Goal: Task Accomplishment & Management: Use online tool/utility

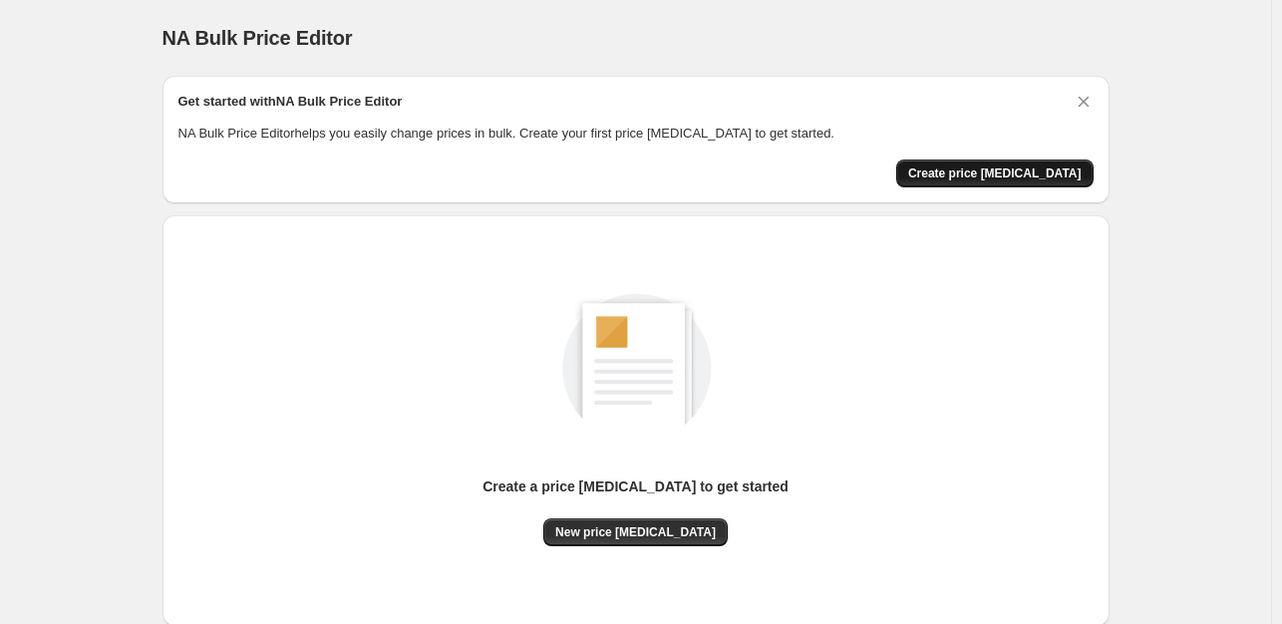
click at [1057, 179] on span "Create price [MEDICAL_DATA]" at bounding box center [994, 173] width 173 height 16
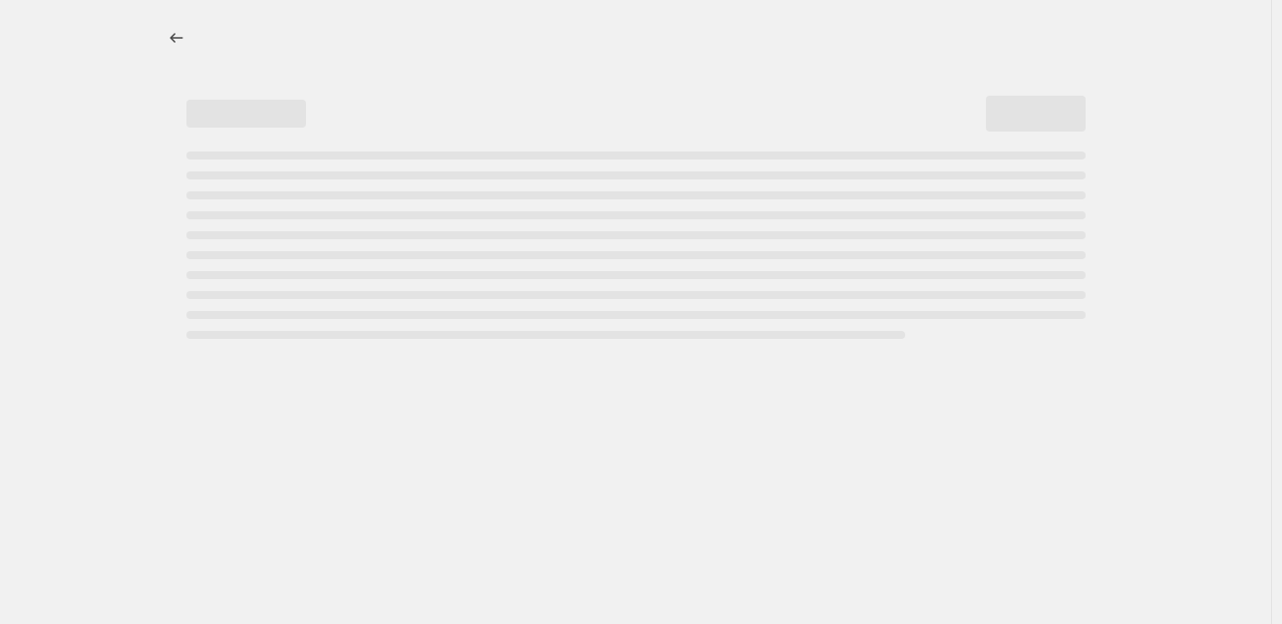
select select "percentage"
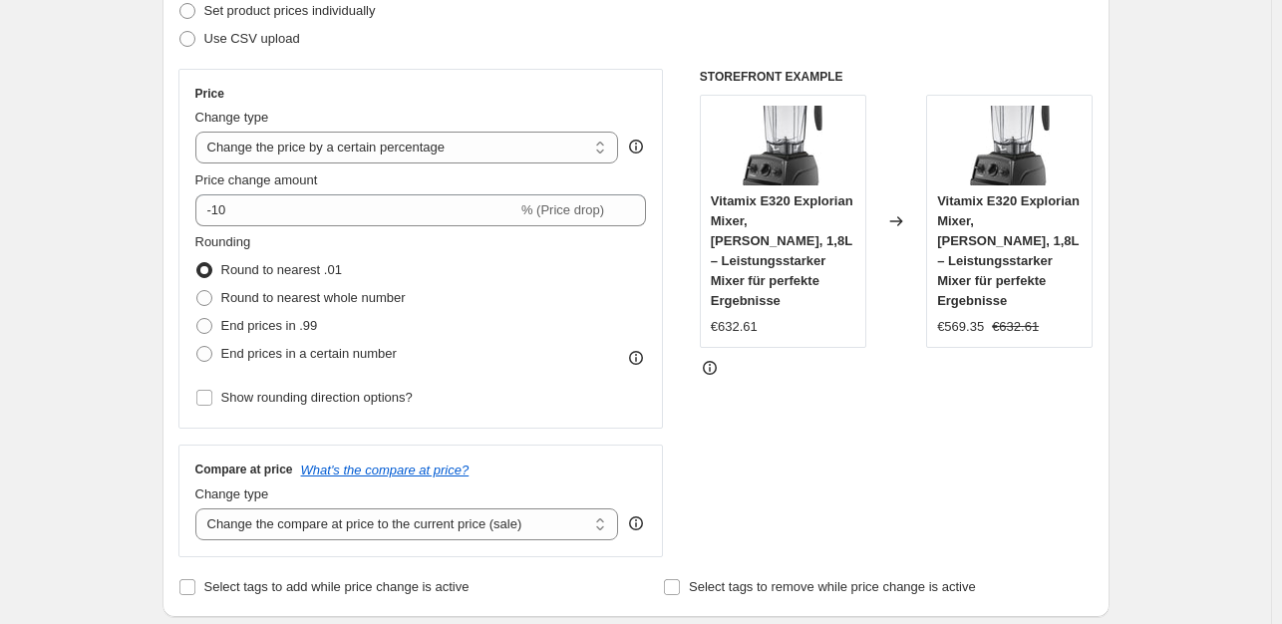
scroll to position [310, 0]
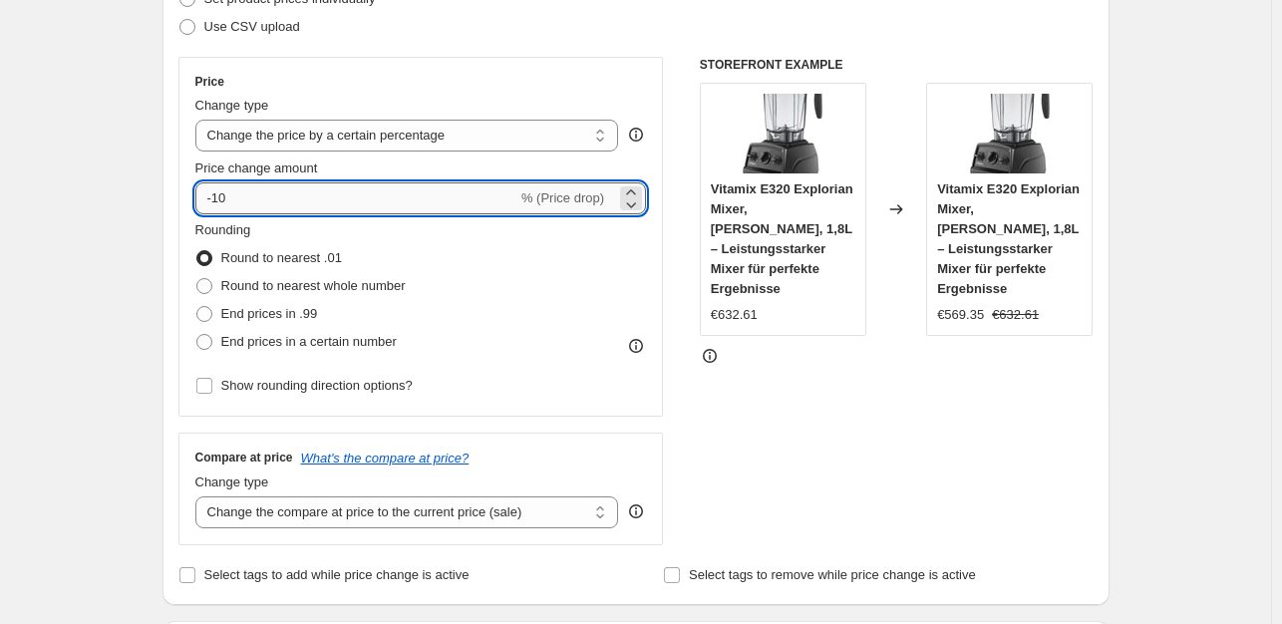
click at [299, 205] on input "-10" at bounding box center [356, 198] width 322 height 32
type input "-1"
type input "-35"
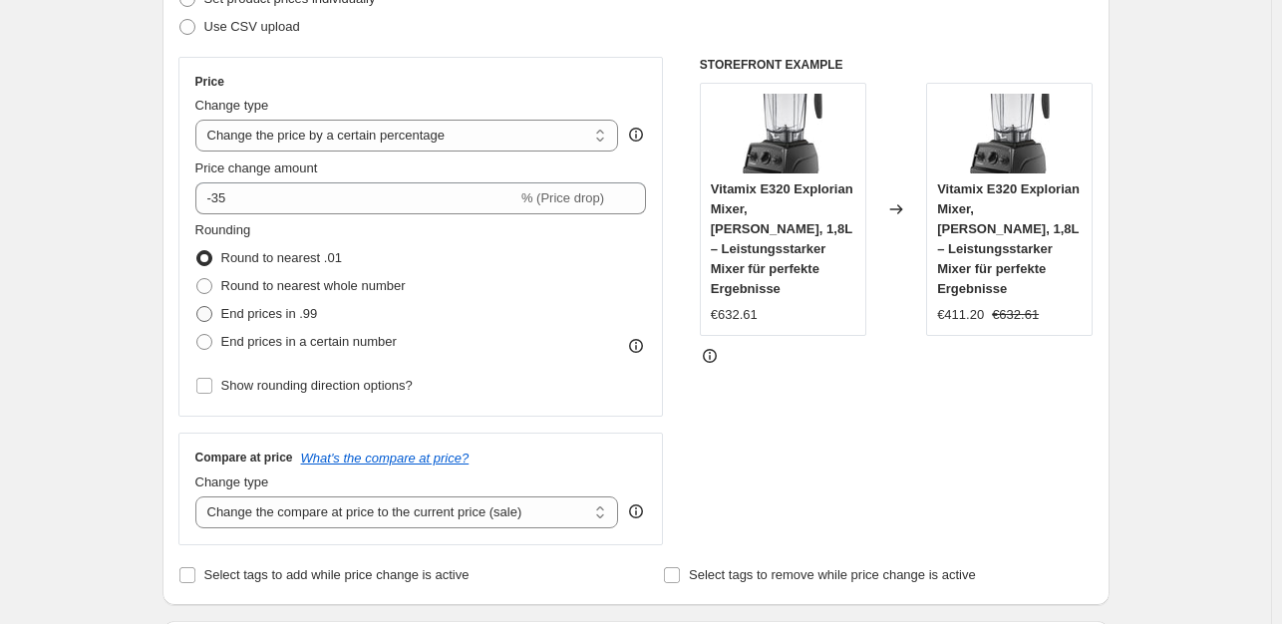
click at [287, 312] on span "End prices in .99" at bounding box center [269, 313] width 97 height 15
click at [197, 307] on input "End prices in .99" at bounding box center [196, 306] width 1 height 1
radio input "true"
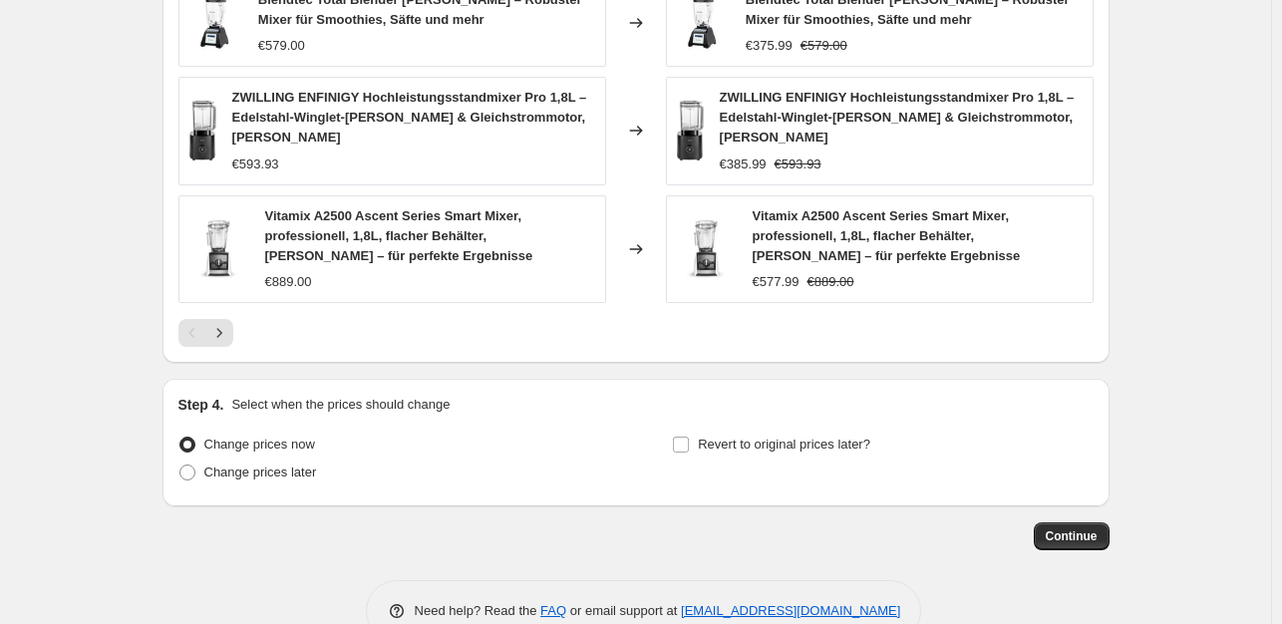
scroll to position [1420, 0]
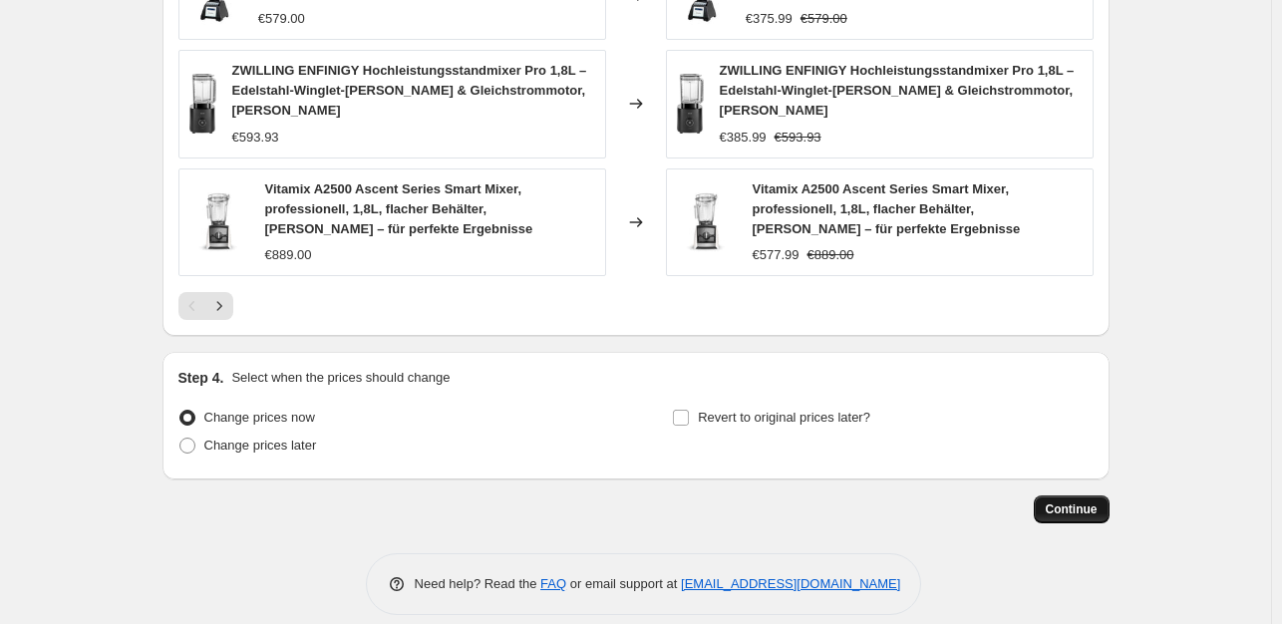
click at [1088, 495] on button "Continue" at bounding box center [1072, 509] width 76 height 28
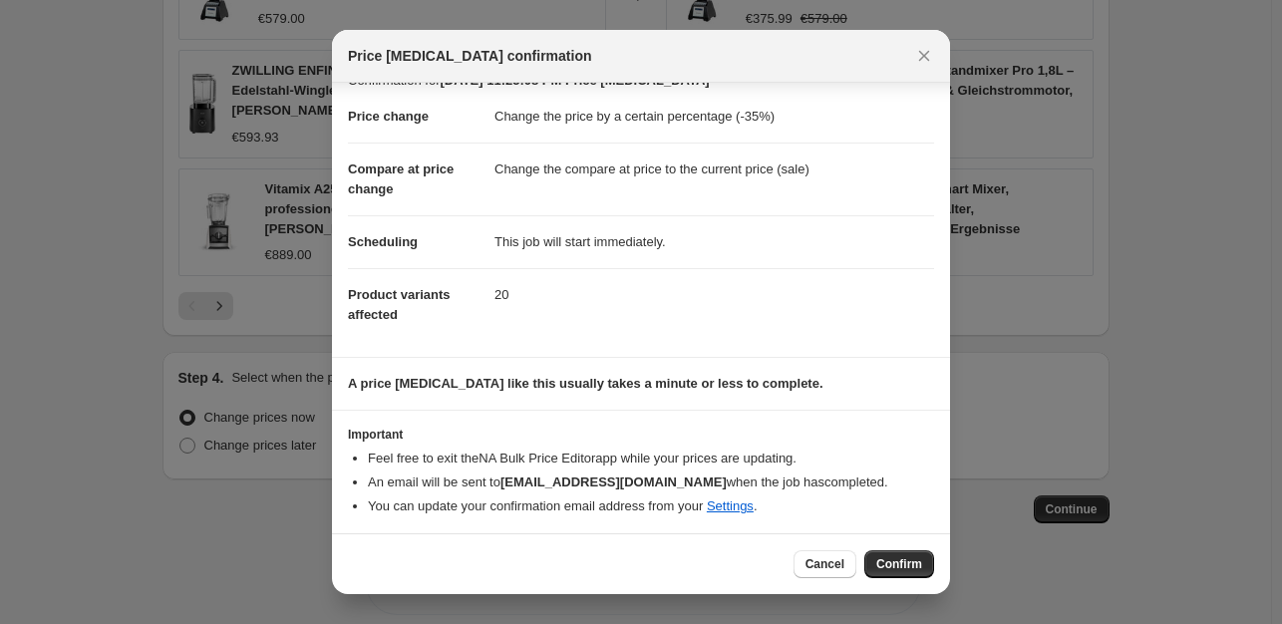
scroll to position [30, 0]
click at [897, 563] on span "Confirm" at bounding box center [899, 564] width 46 height 16
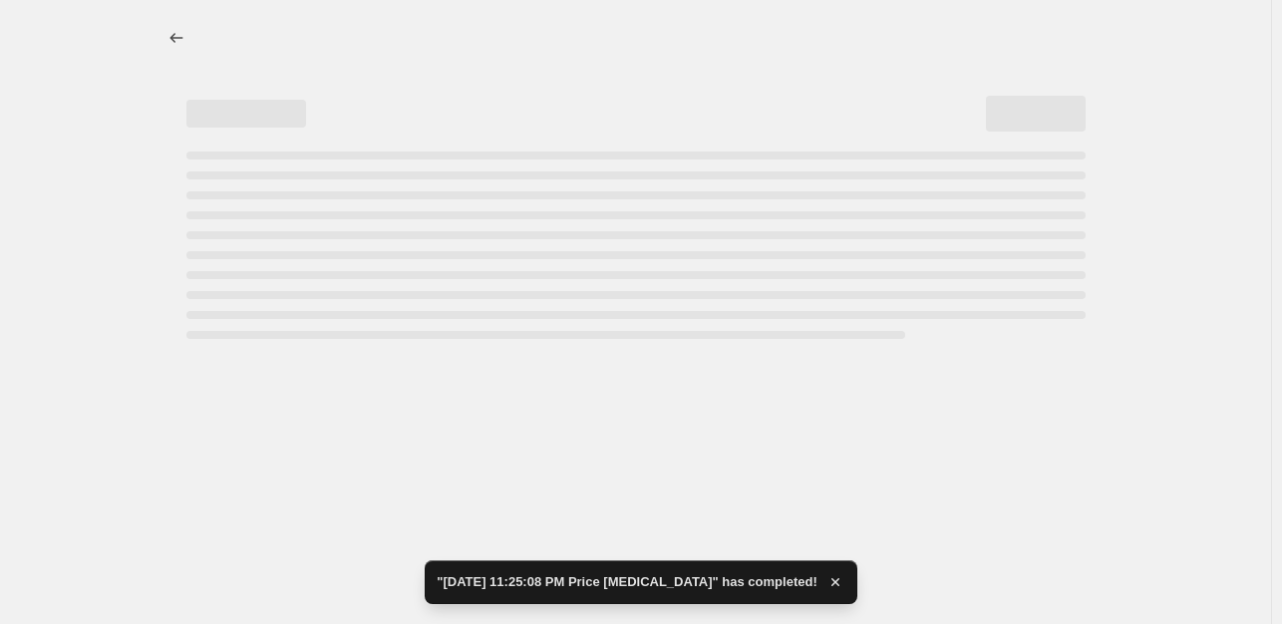
select select "percentage"
